Goal: Transaction & Acquisition: Purchase product/service

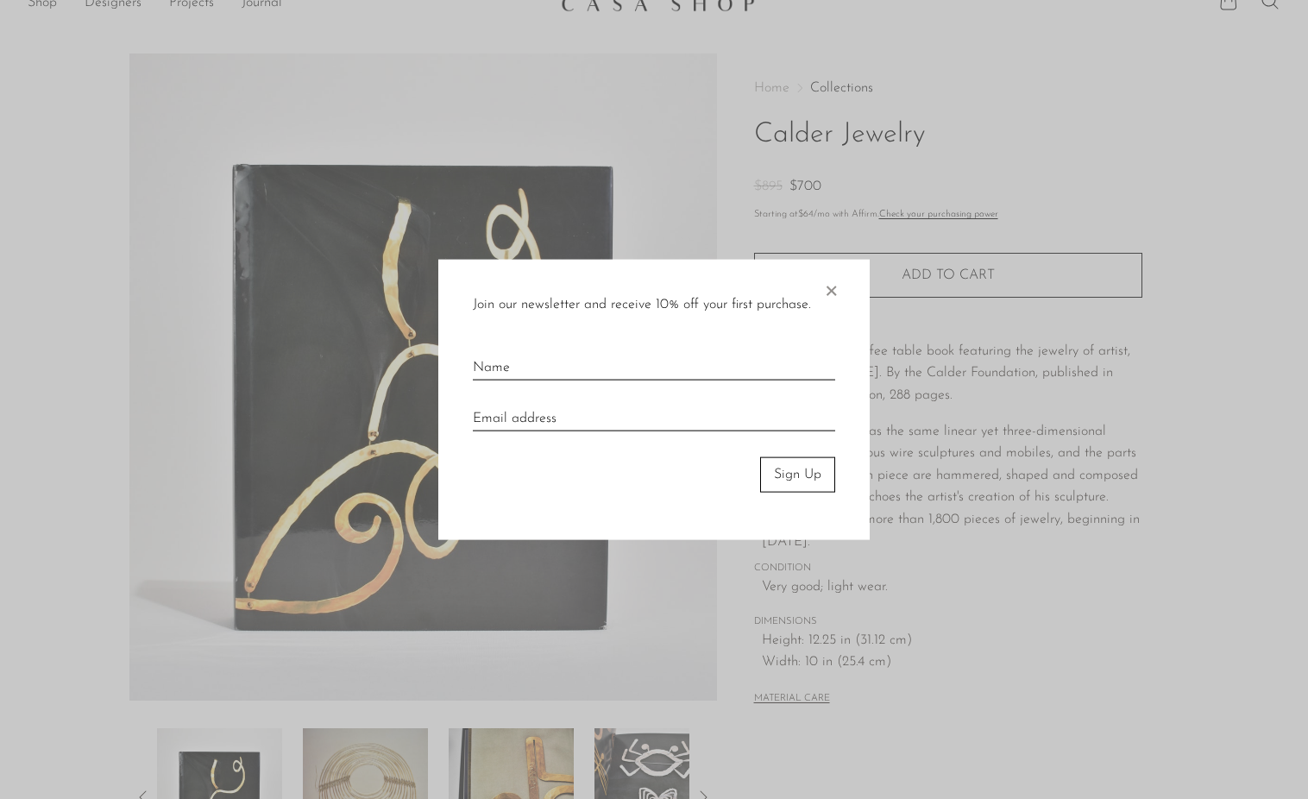
scroll to position [32, 0]
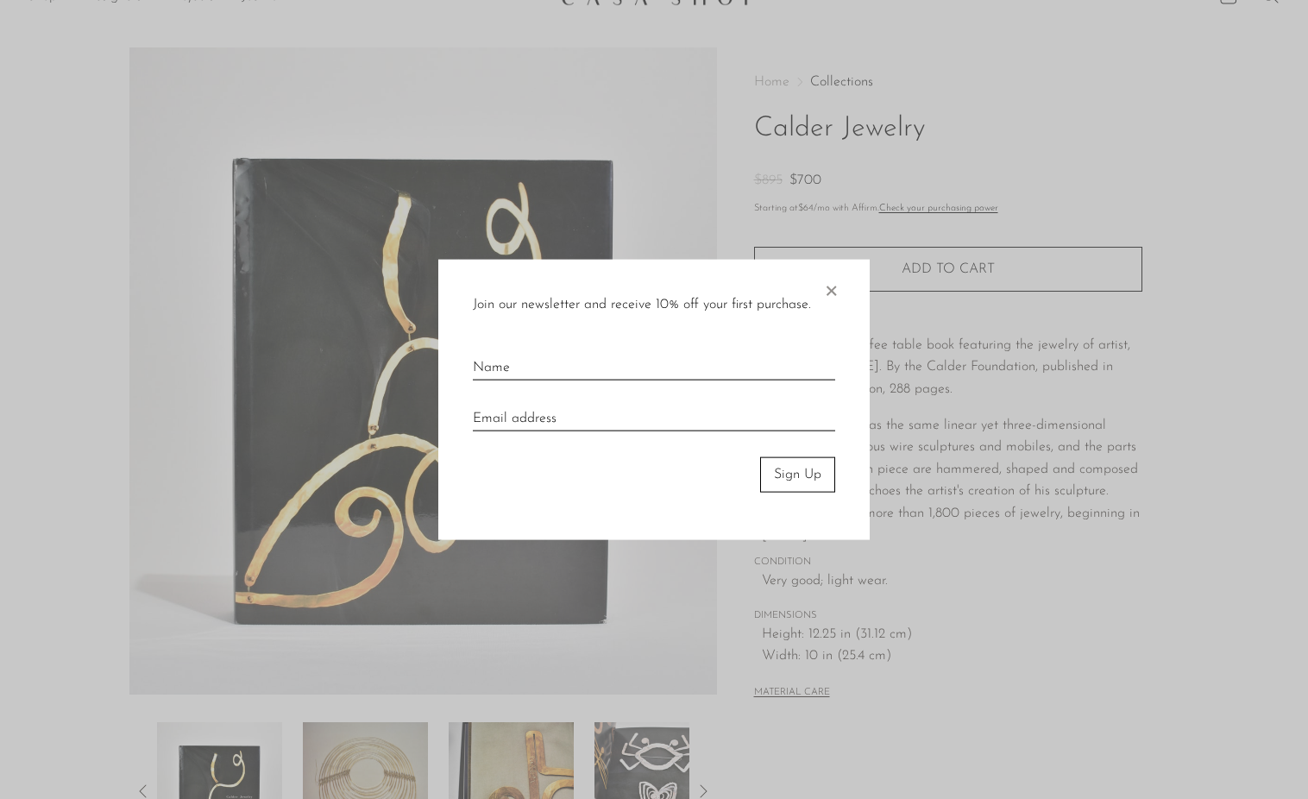
click at [835, 290] on span "×" at bounding box center [830, 287] width 17 height 55
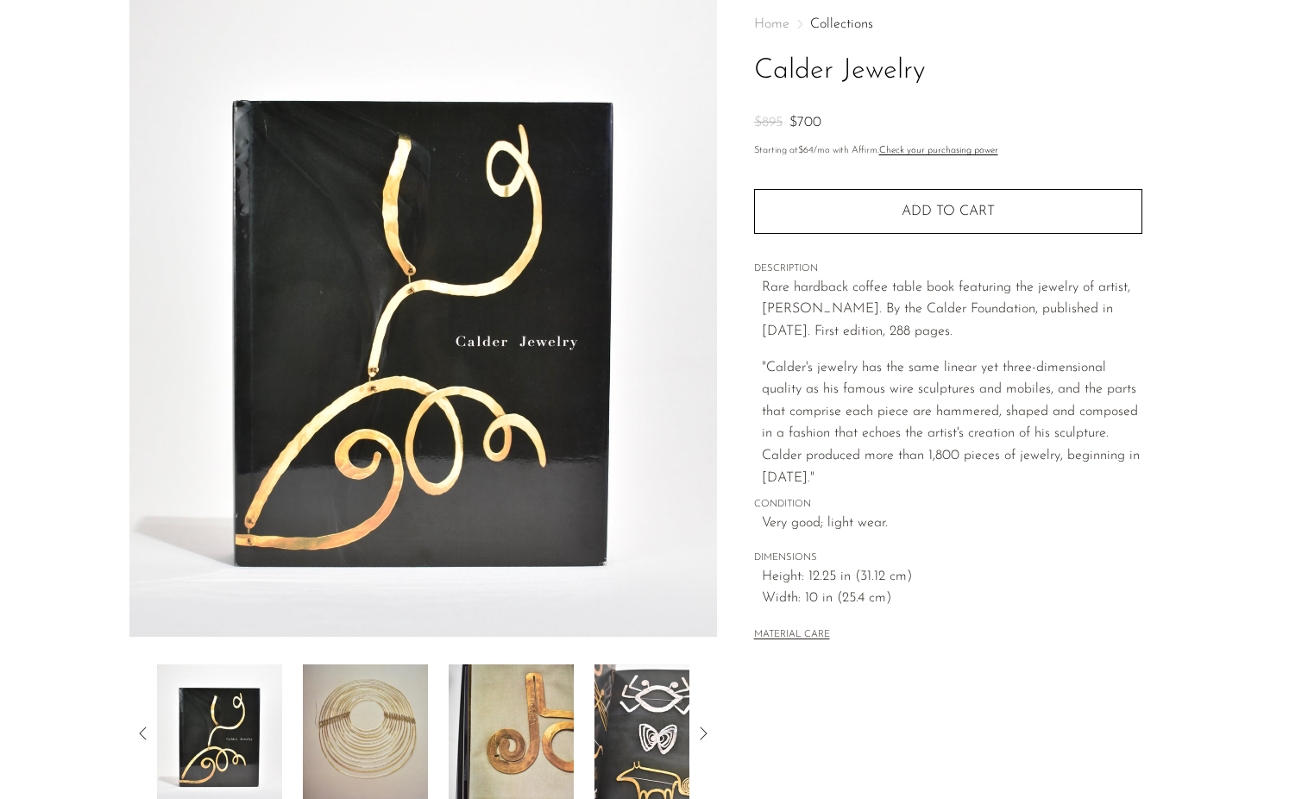
scroll to position [92, 0]
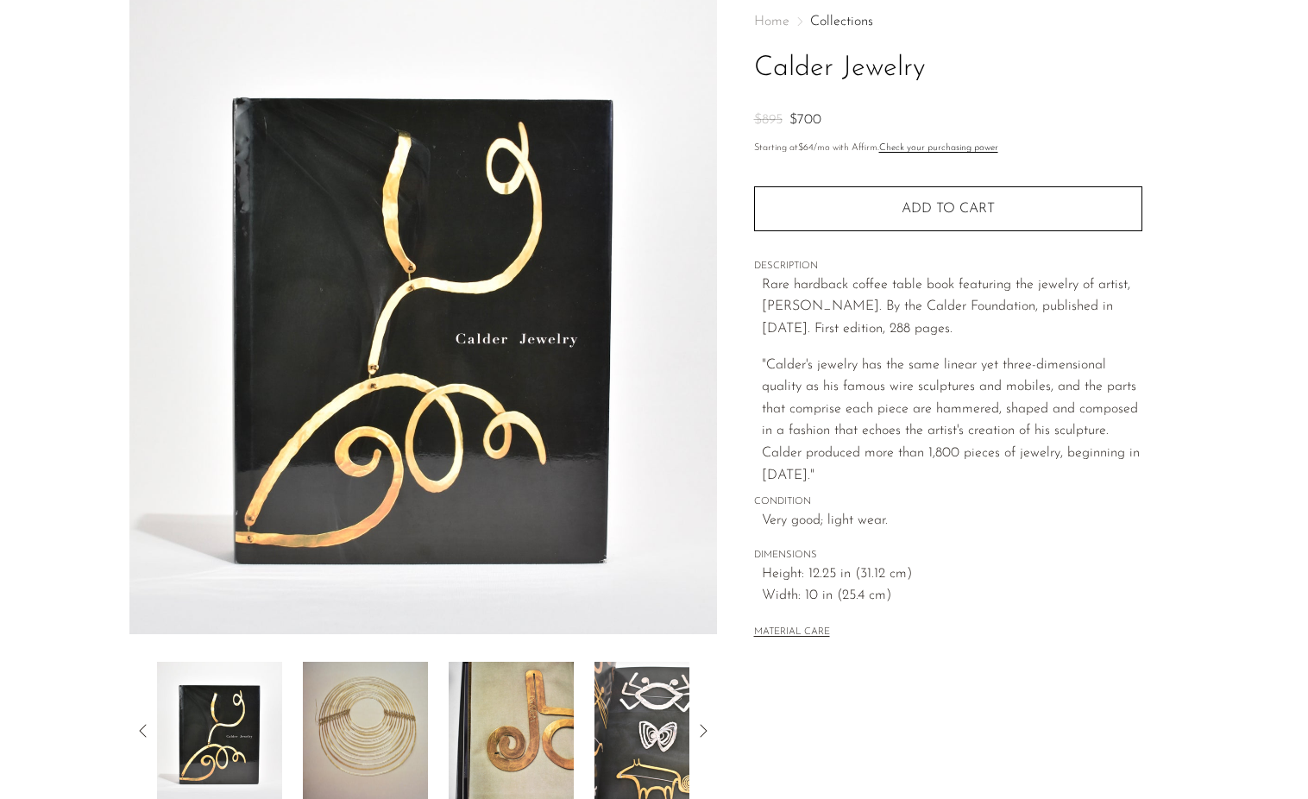
click at [357, 713] on img at bounding box center [365, 731] width 125 height 138
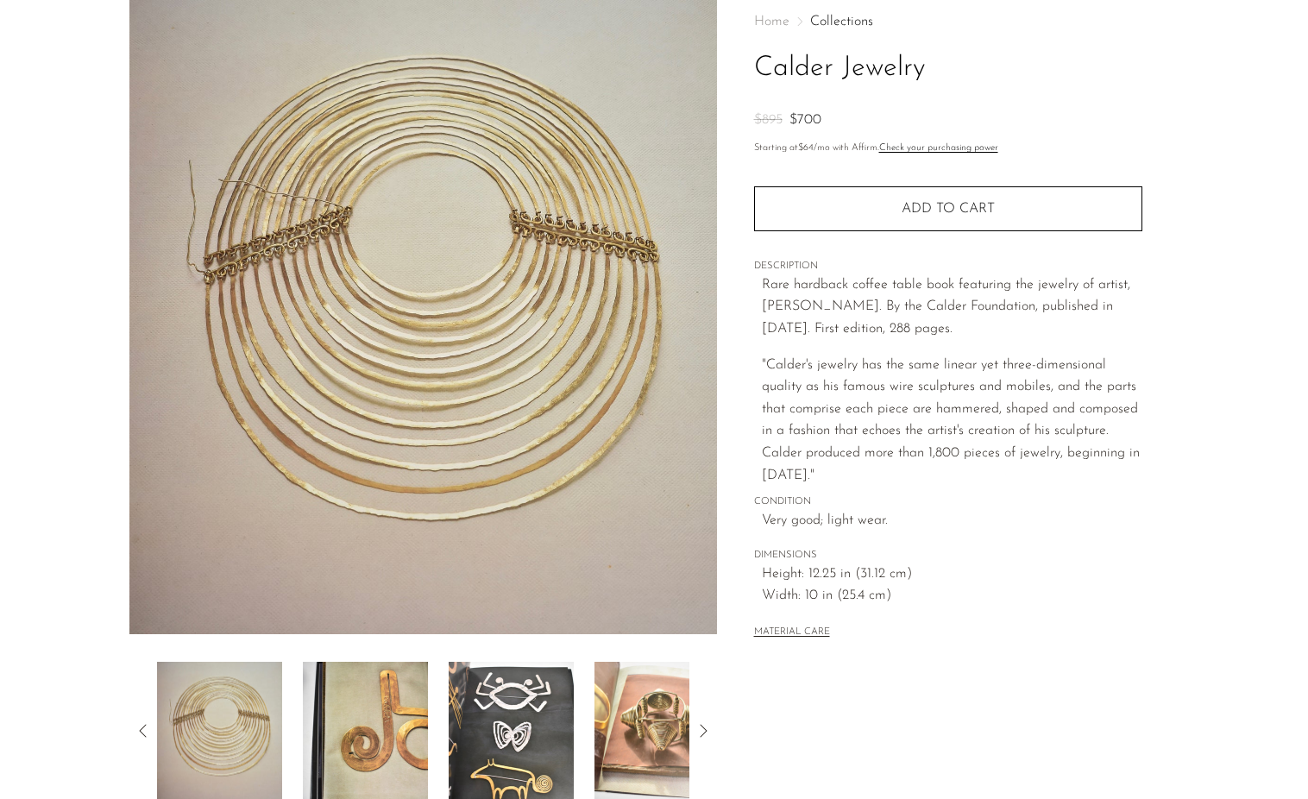
click at [376, 726] on img at bounding box center [365, 731] width 125 height 138
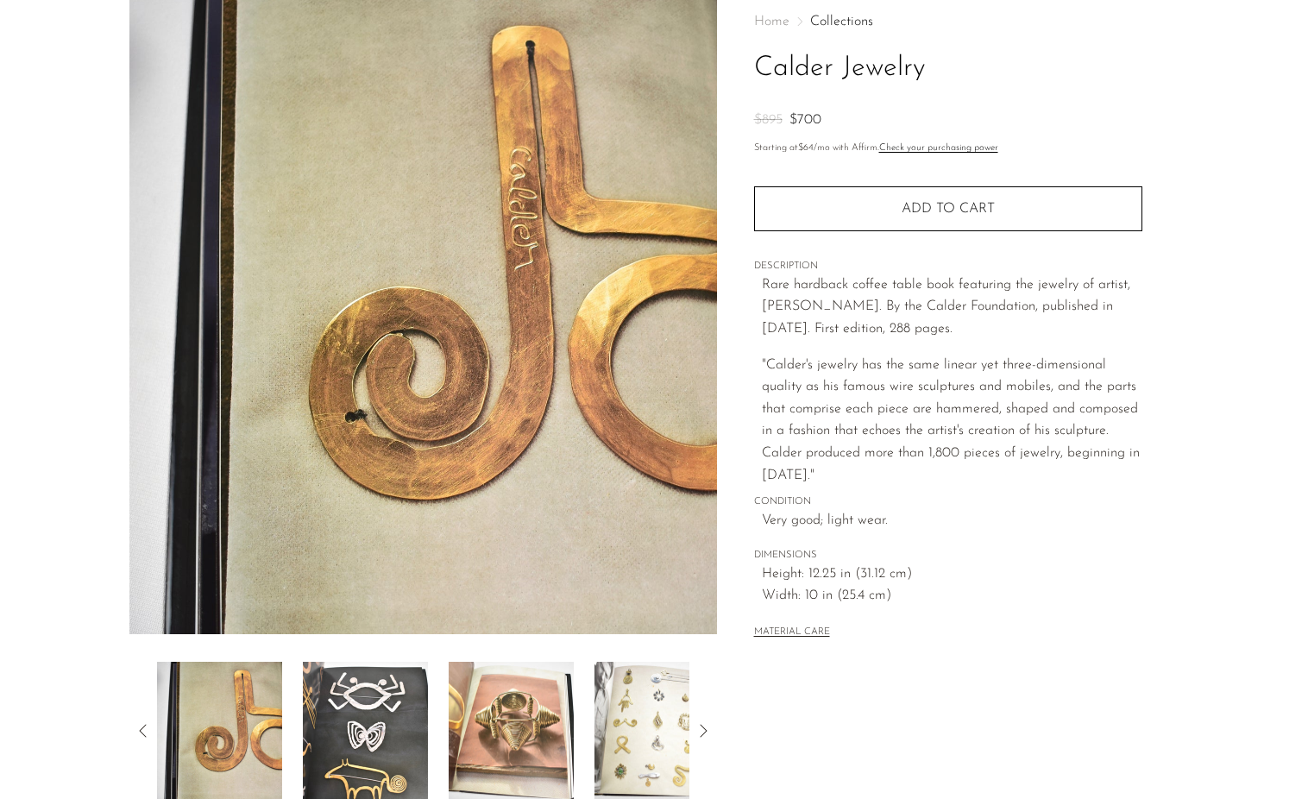
click at [372, 738] on img at bounding box center [365, 731] width 125 height 138
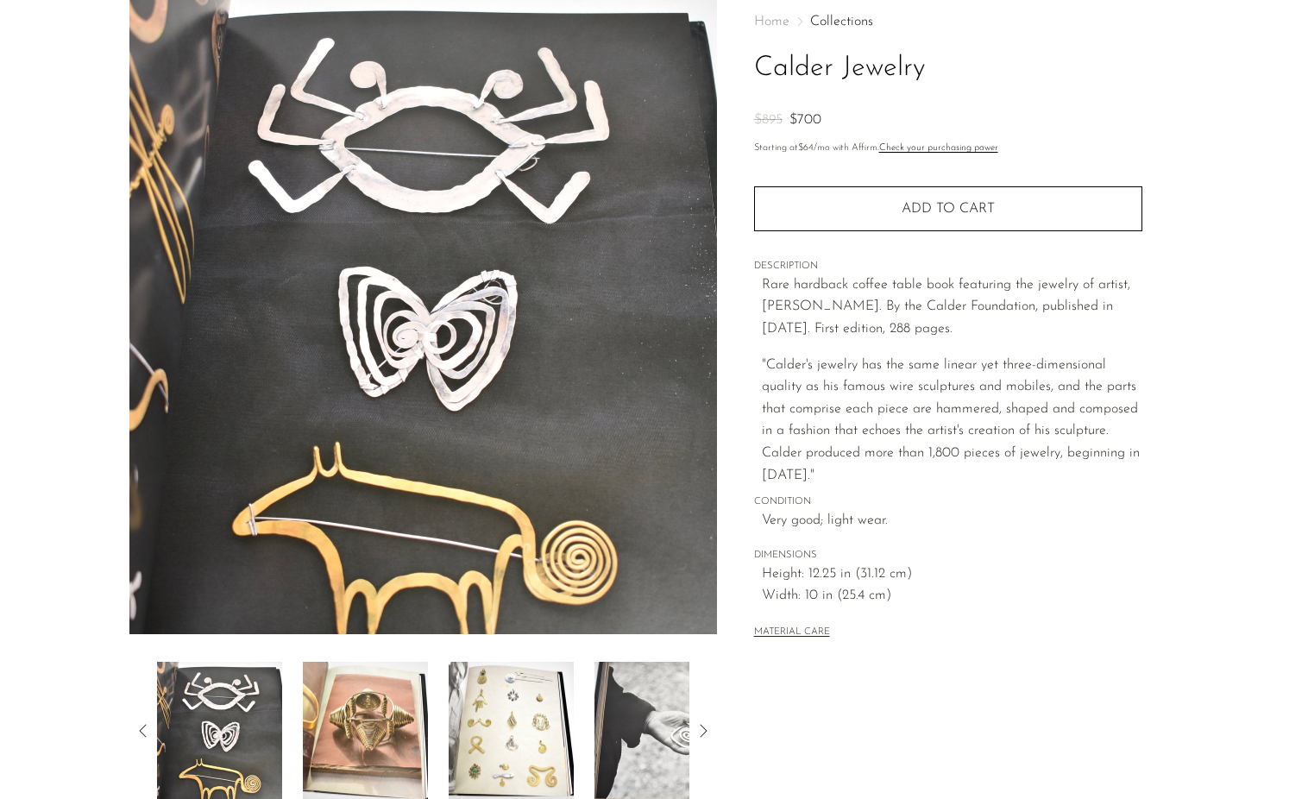
click at [371, 738] on img at bounding box center [365, 731] width 125 height 138
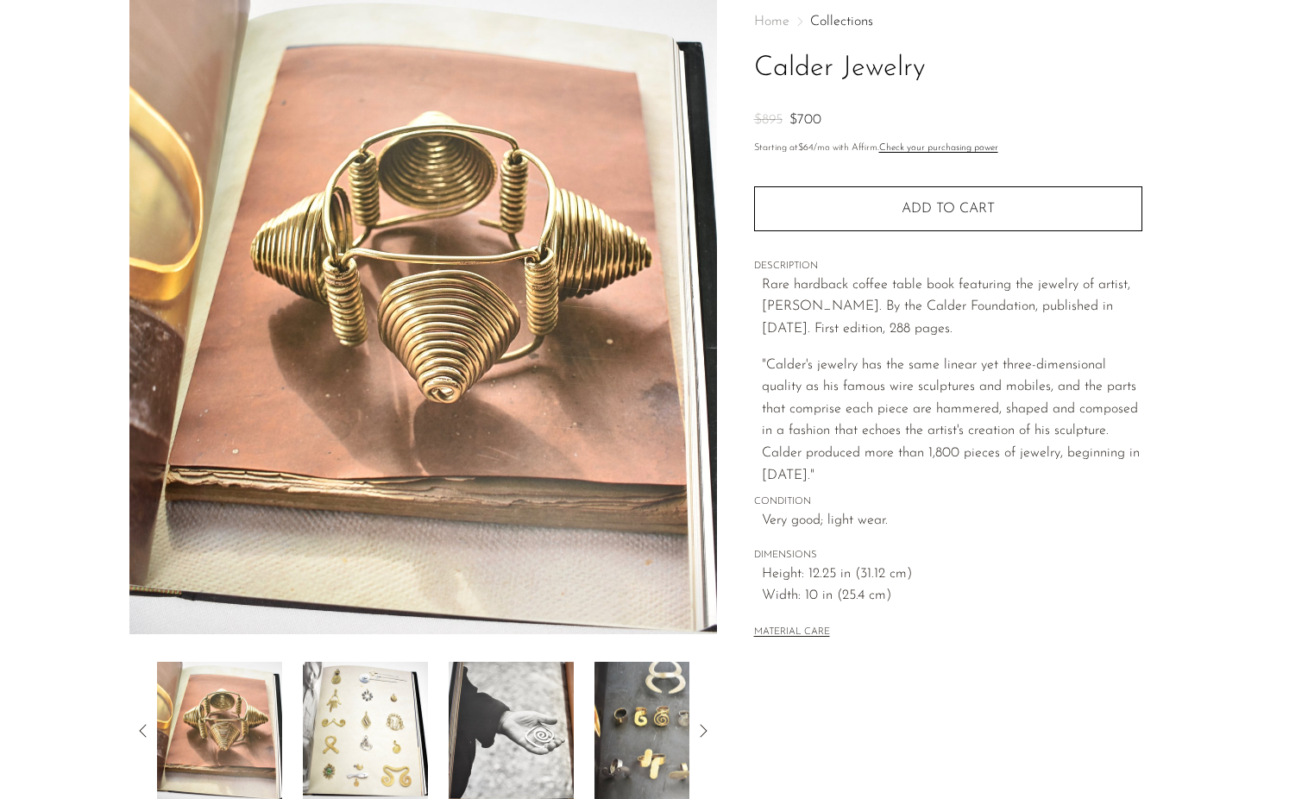
click at [371, 734] on img at bounding box center [365, 731] width 125 height 138
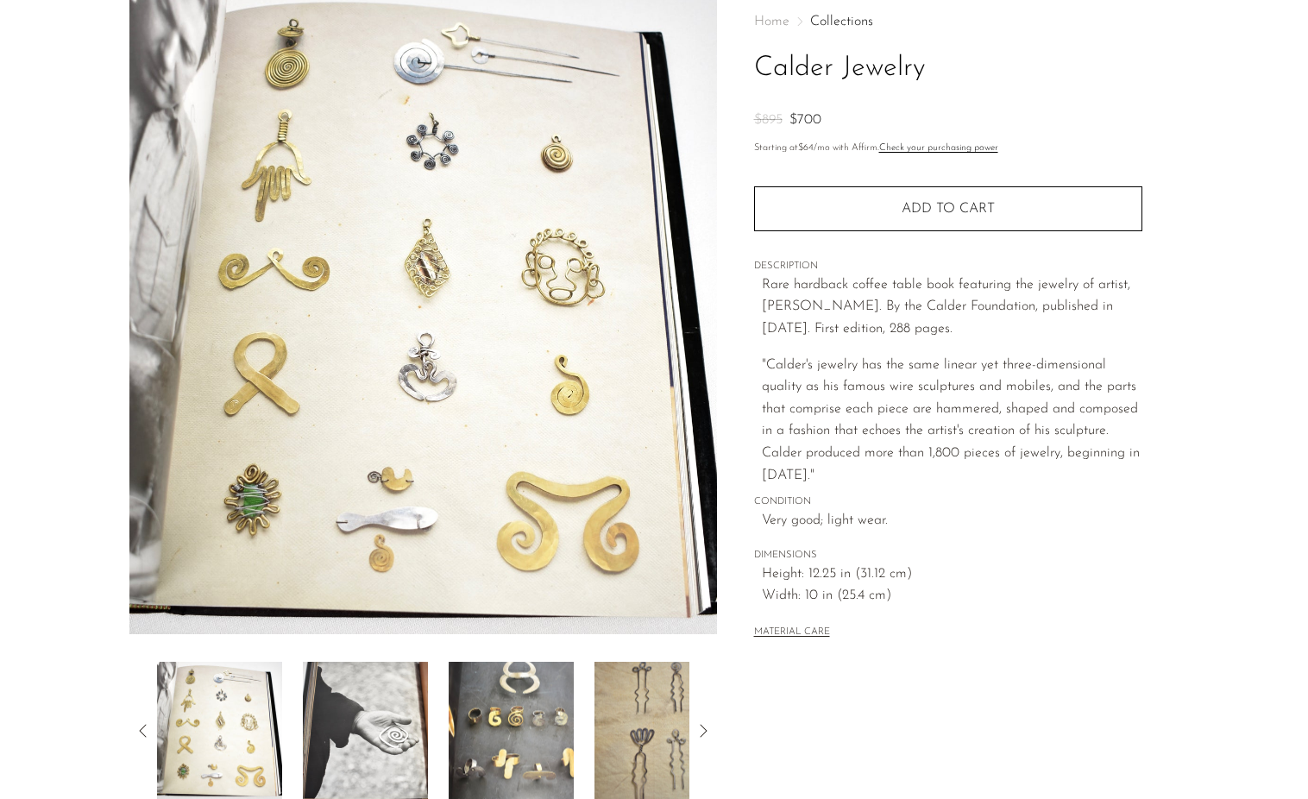
click at [372, 722] on img at bounding box center [365, 731] width 125 height 138
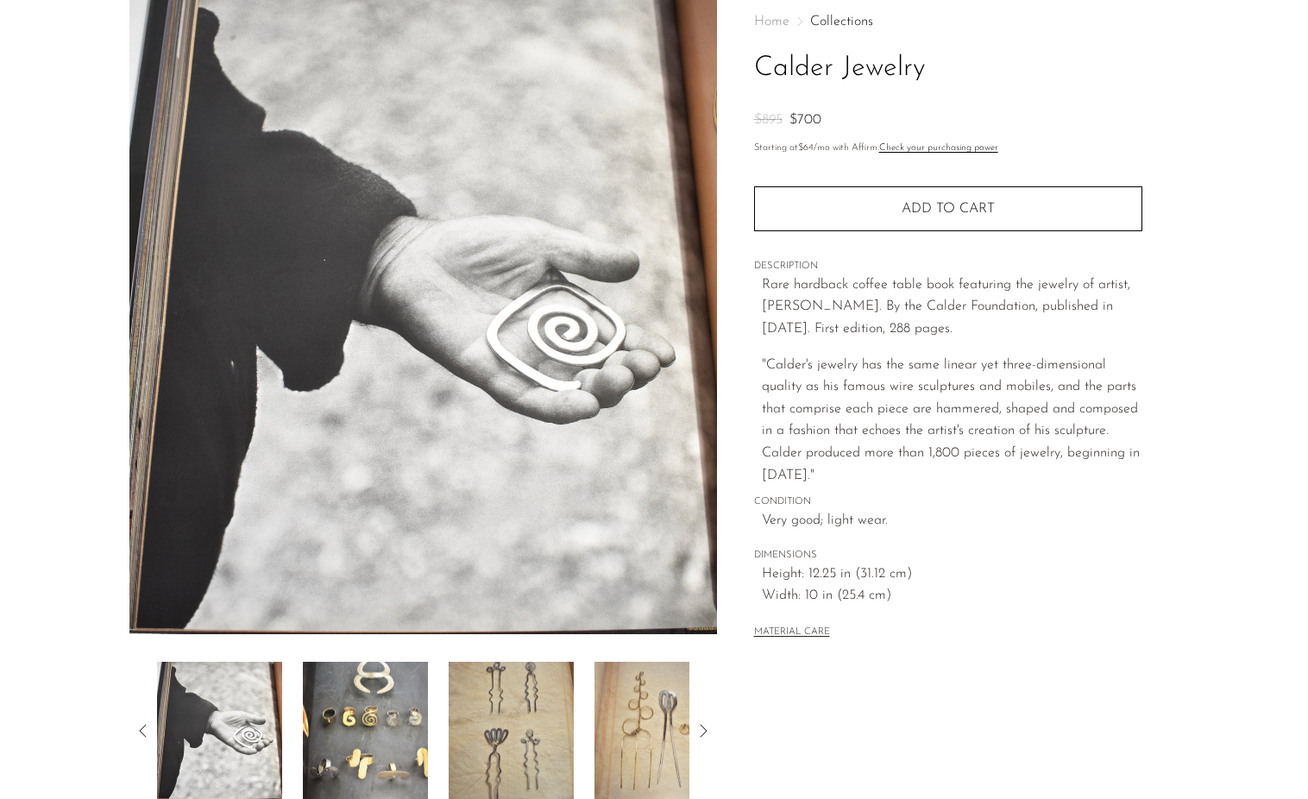
click at [372, 722] on img at bounding box center [365, 731] width 125 height 138
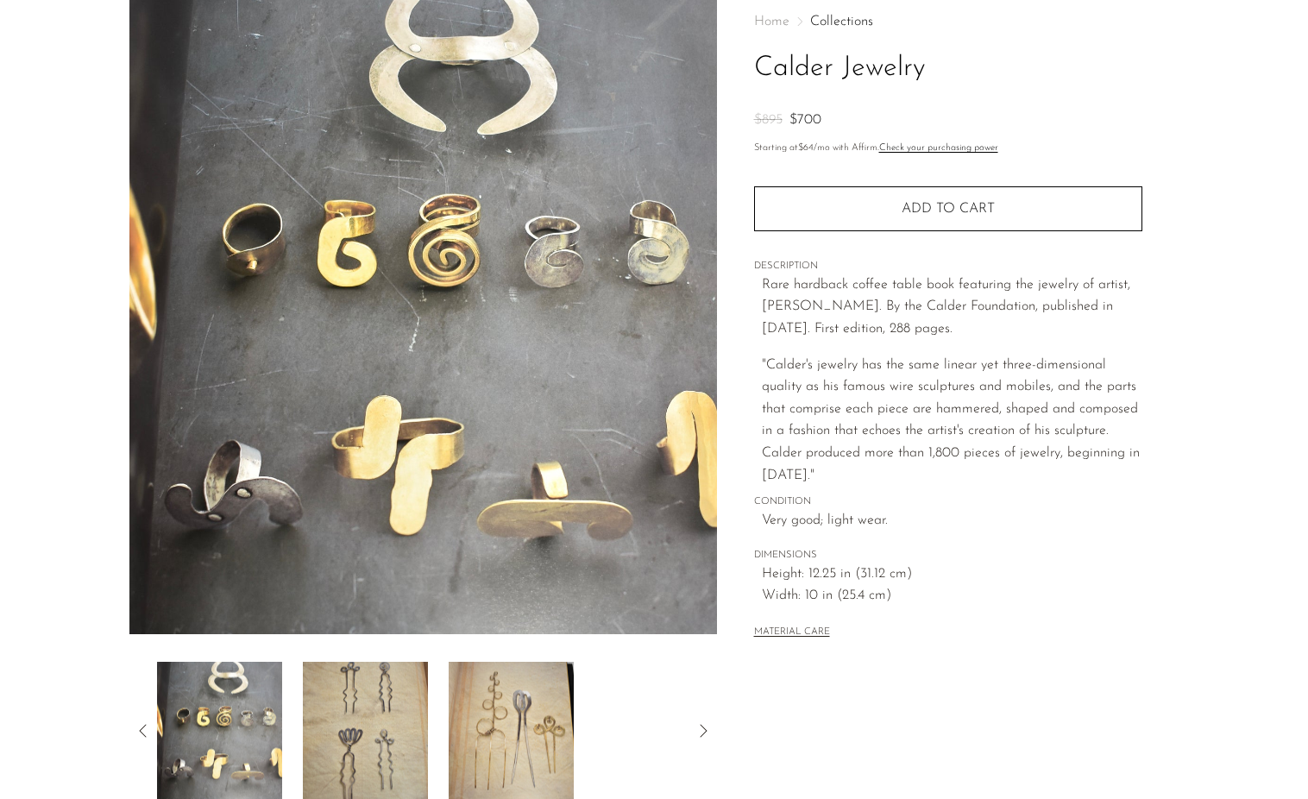
click at [372, 722] on img at bounding box center [365, 731] width 125 height 138
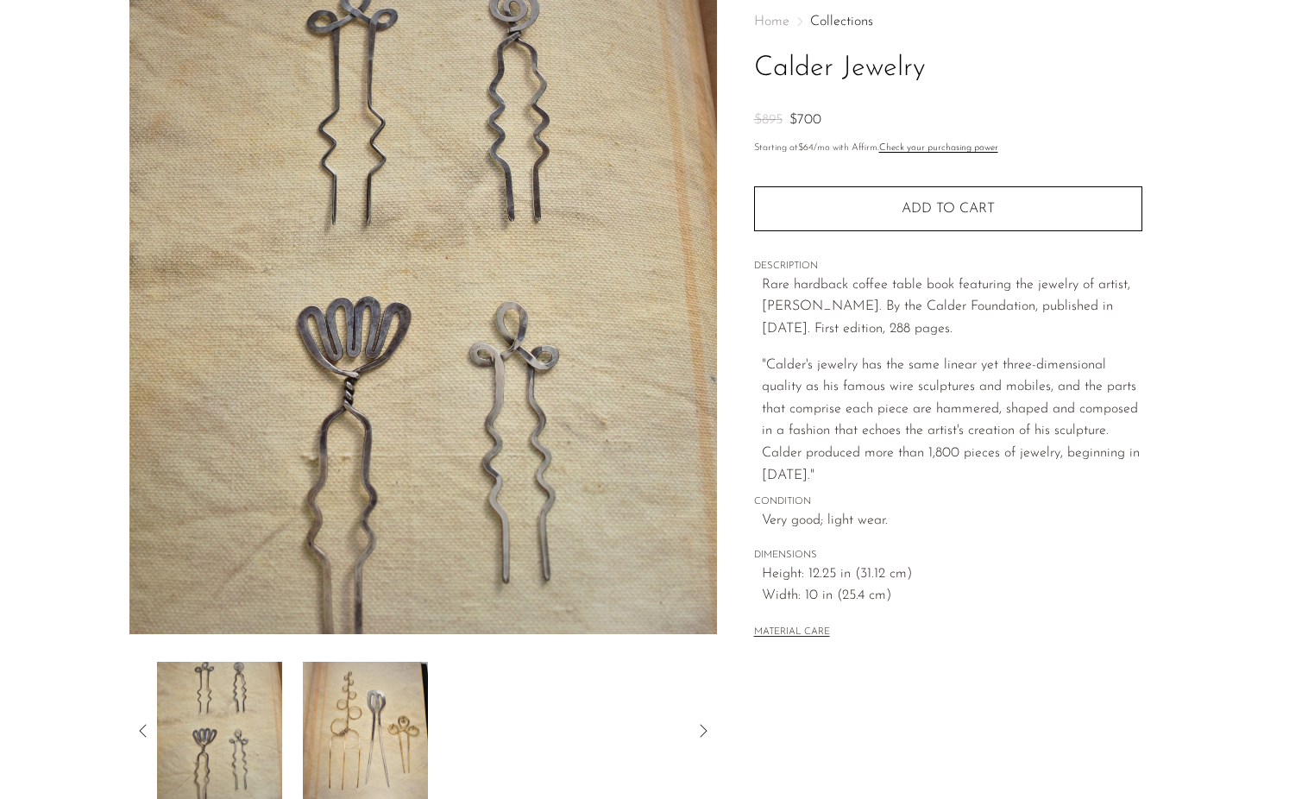
click at [372, 722] on img at bounding box center [365, 731] width 125 height 138
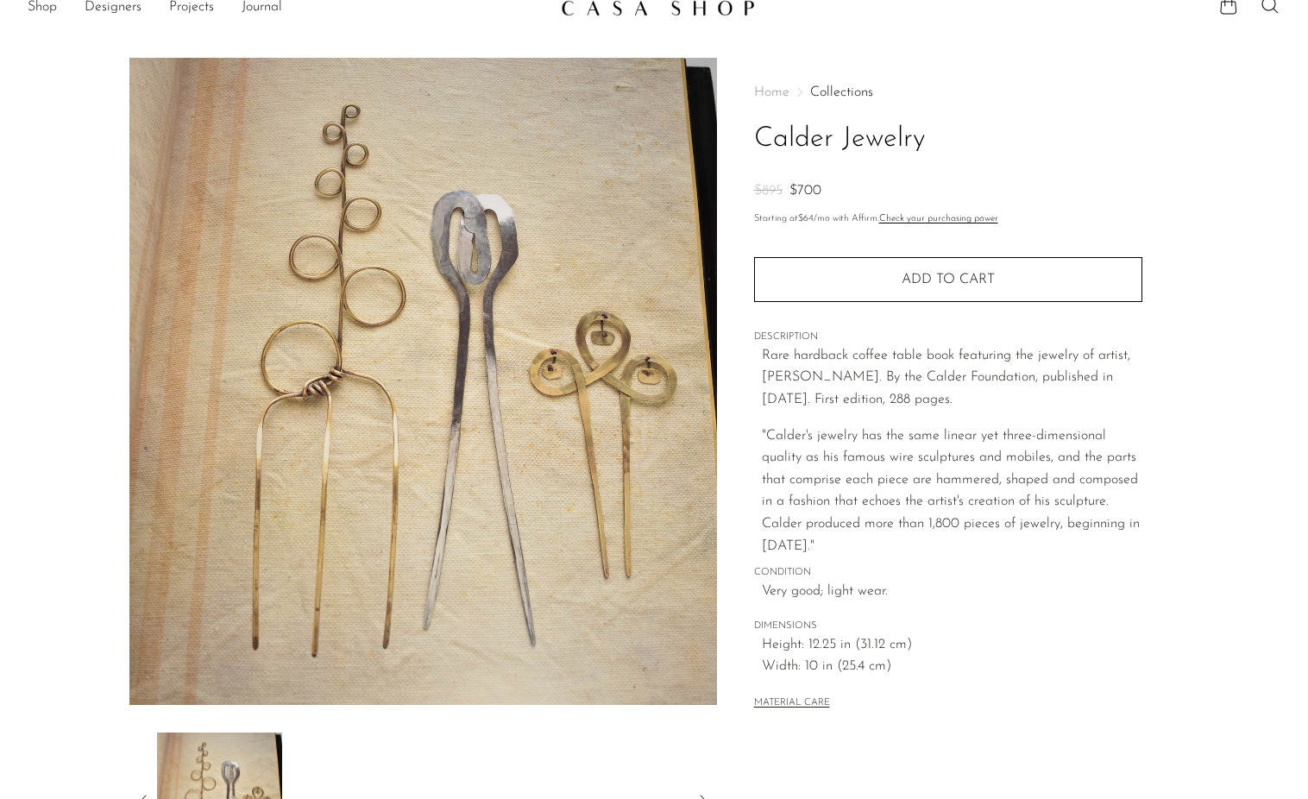
scroll to position [23, 0]
